Goal: Task Accomplishment & Management: Complete application form

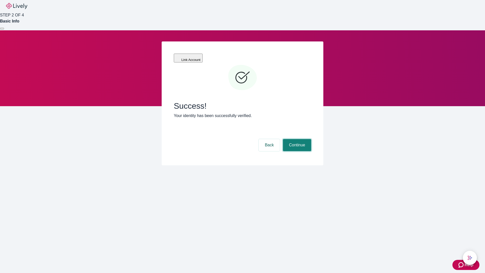
click at [296, 139] on button "Continue" at bounding box center [297, 145] width 28 height 12
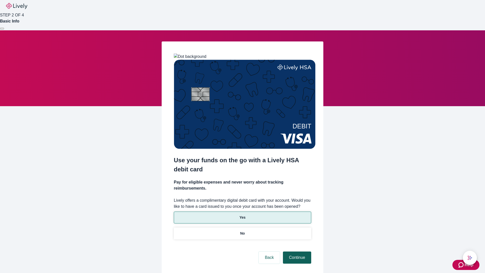
click at [242, 231] on p "No" at bounding box center [242, 233] width 5 height 5
click at [296, 251] on button "Continue" at bounding box center [297, 257] width 28 height 12
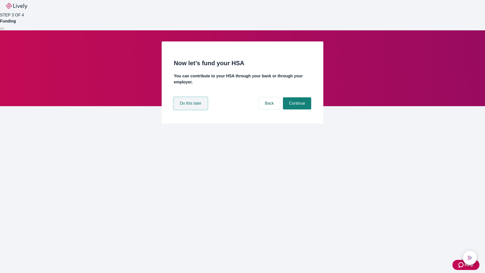
click at [191, 109] on button "Do this later" at bounding box center [191, 103] width 34 height 12
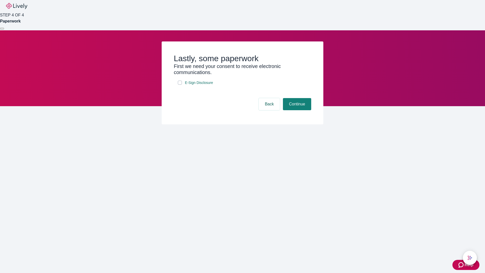
click at [180, 85] on input "E-Sign Disclosure" at bounding box center [180, 83] width 4 height 4
checkbox input "true"
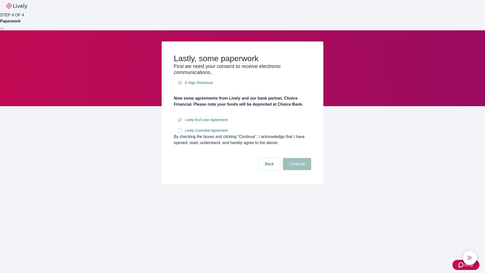
click at [180, 132] on input "Lively Custodial Agreement" at bounding box center [180, 130] width 4 height 4
checkbox input "true"
click at [296, 170] on button "Continue" at bounding box center [297, 164] width 28 height 12
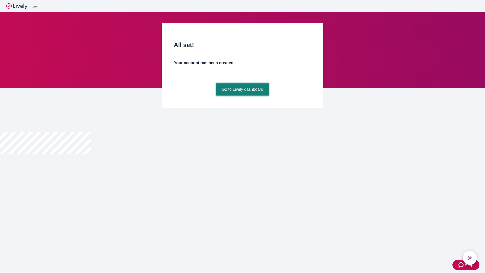
click at [242, 95] on link "Go to Lively dashboard" at bounding box center [243, 89] width 54 height 12
